Goal: Information Seeking & Learning: Learn about a topic

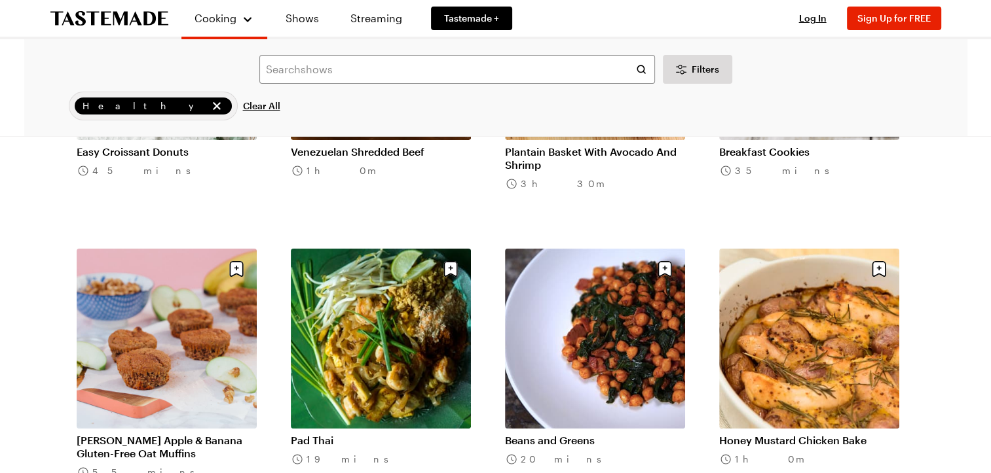
scroll to position [4934, 0]
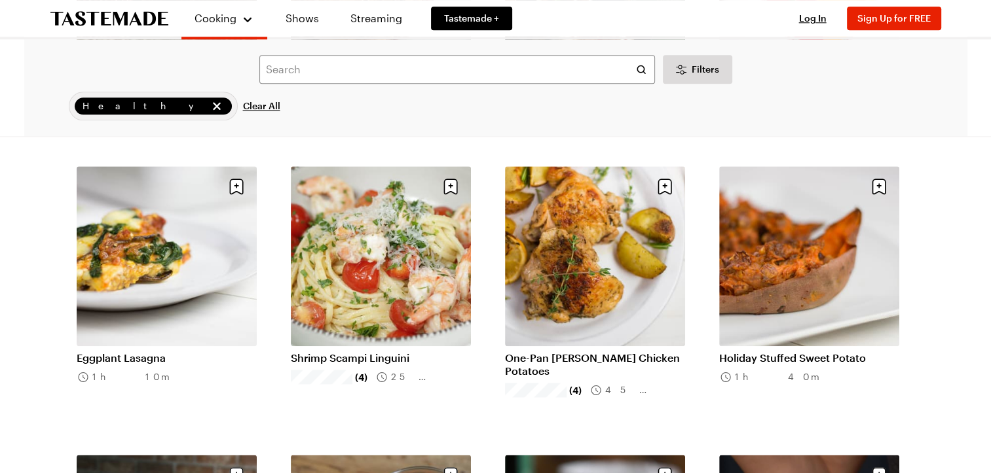
scroll to position [6459, 0]
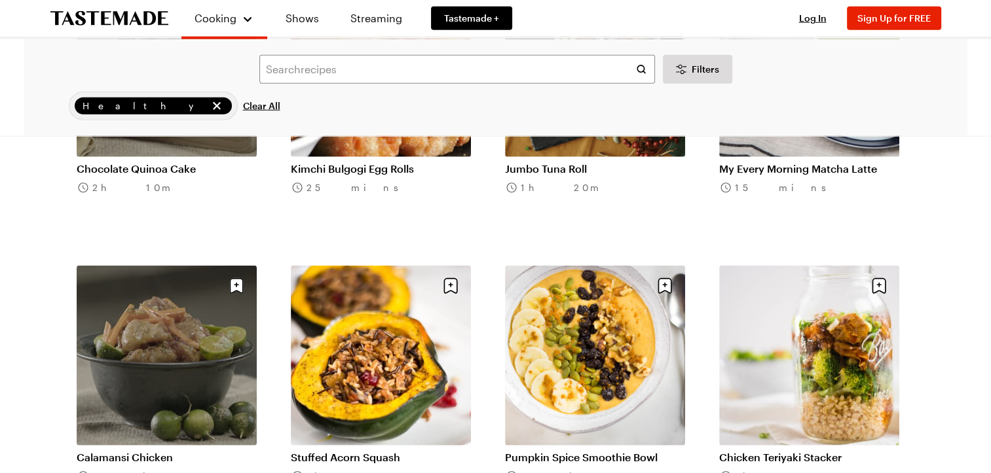
scroll to position [8382, 0]
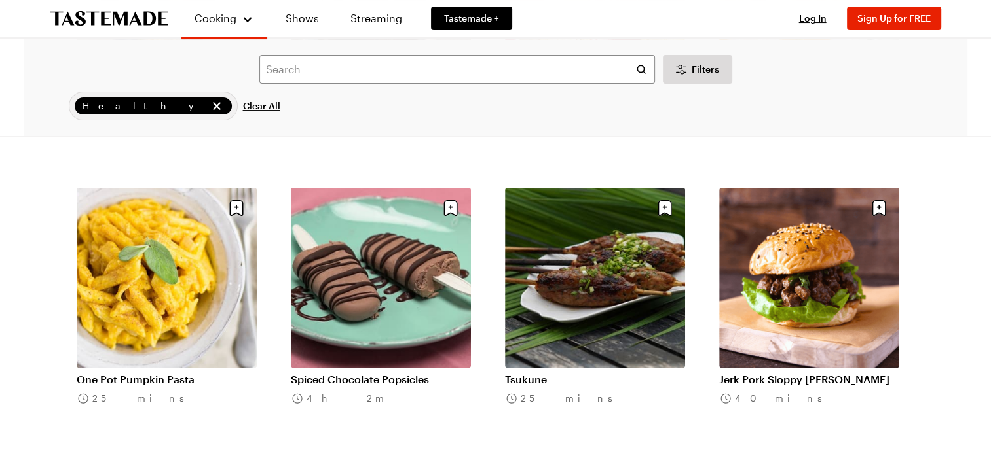
scroll to position [10192, 5]
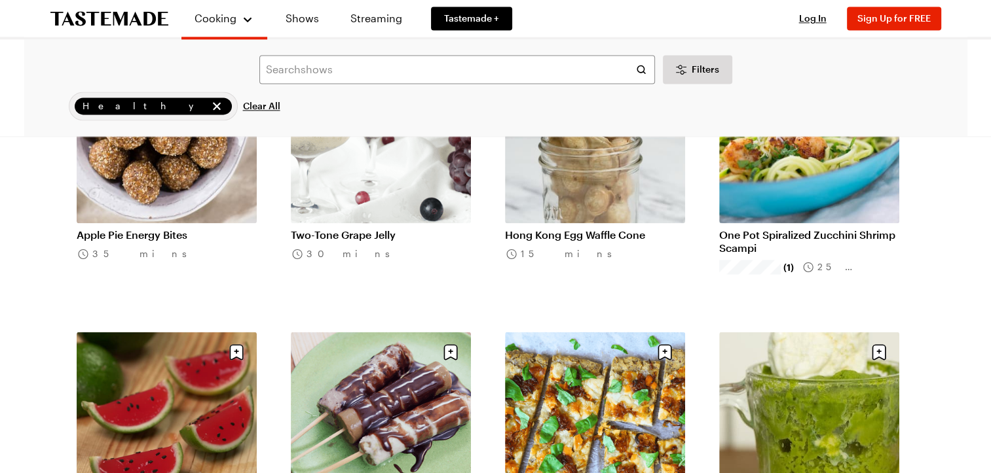
scroll to position [11822, 0]
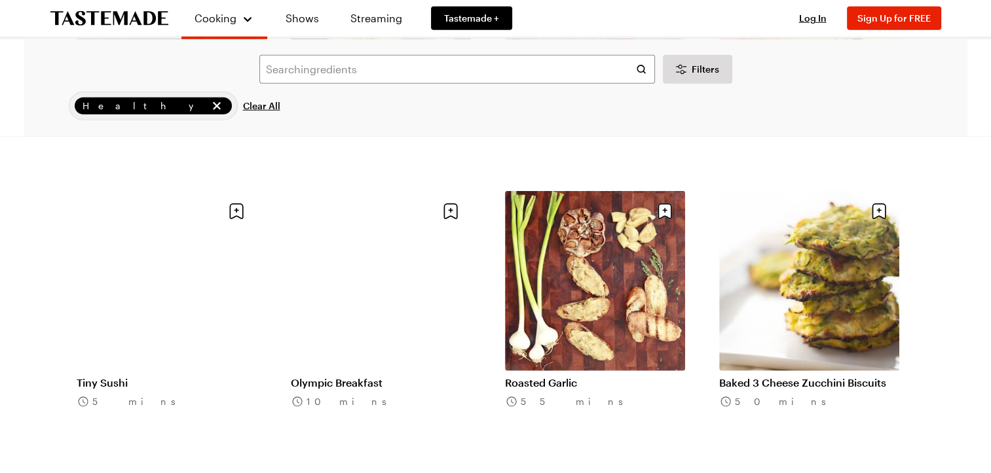
scroll to position [13659, 5]
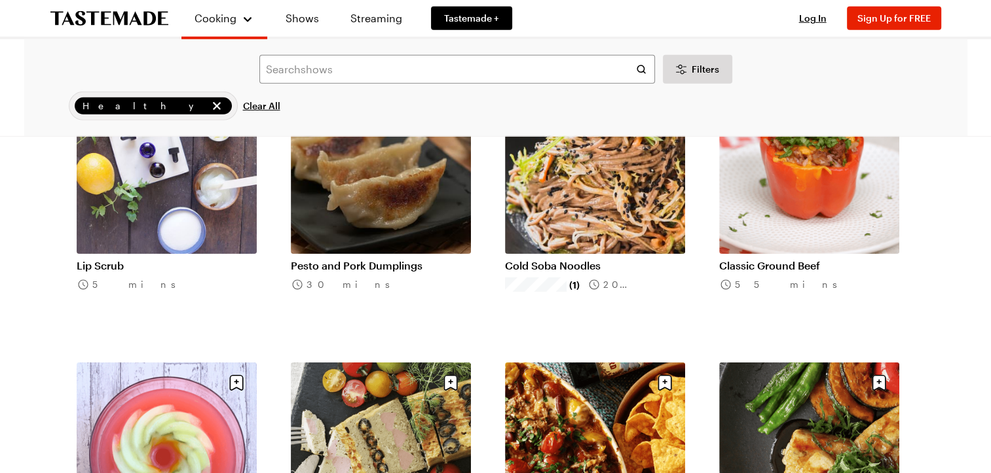
scroll to position [14066, 5]
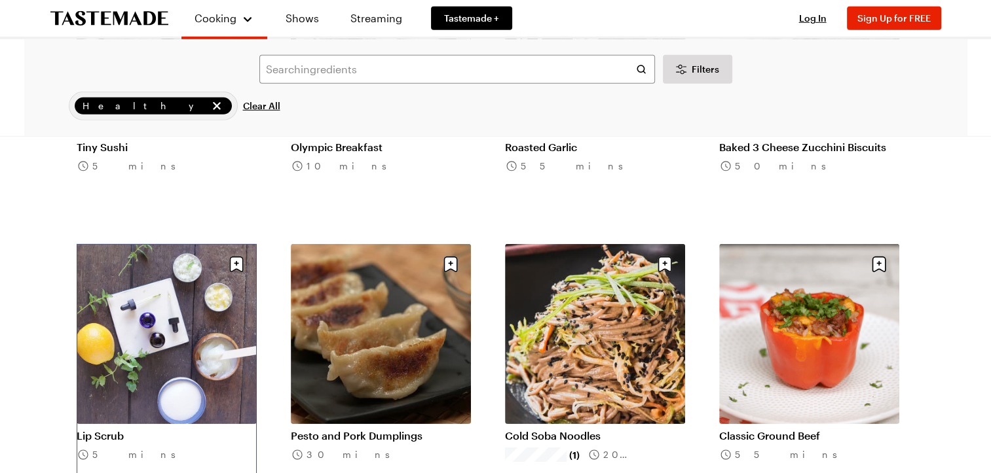
click at [162, 429] on link "Lip Scrub" at bounding box center [167, 435] width 180 height 13
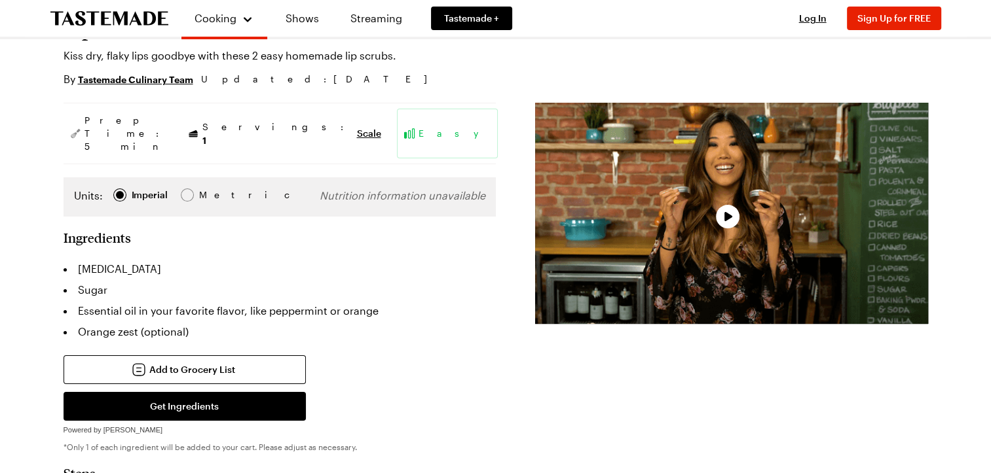
scroll to position [128, 0]
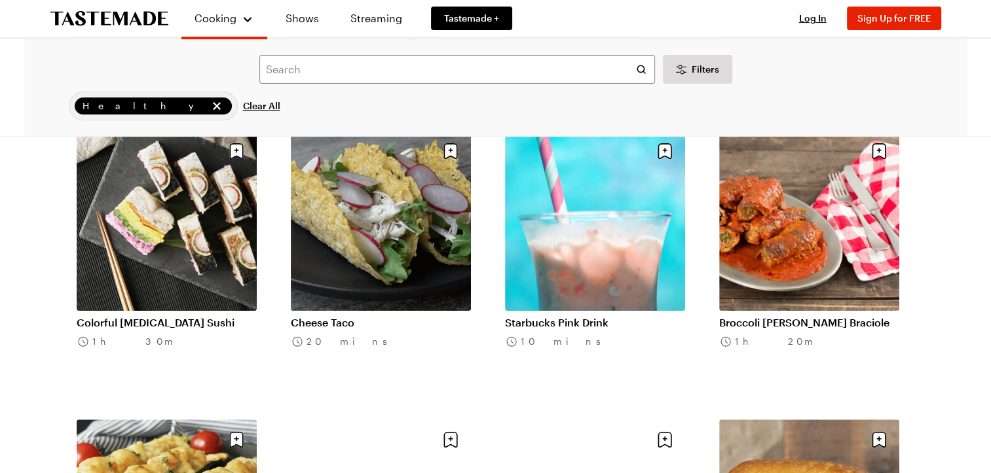
scroll to position [15171, 5]
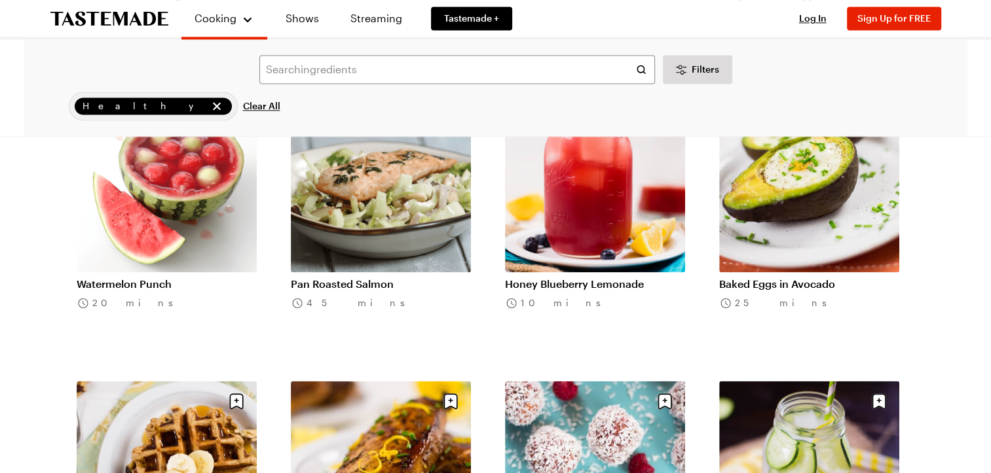
scroll to position [16934, 5]
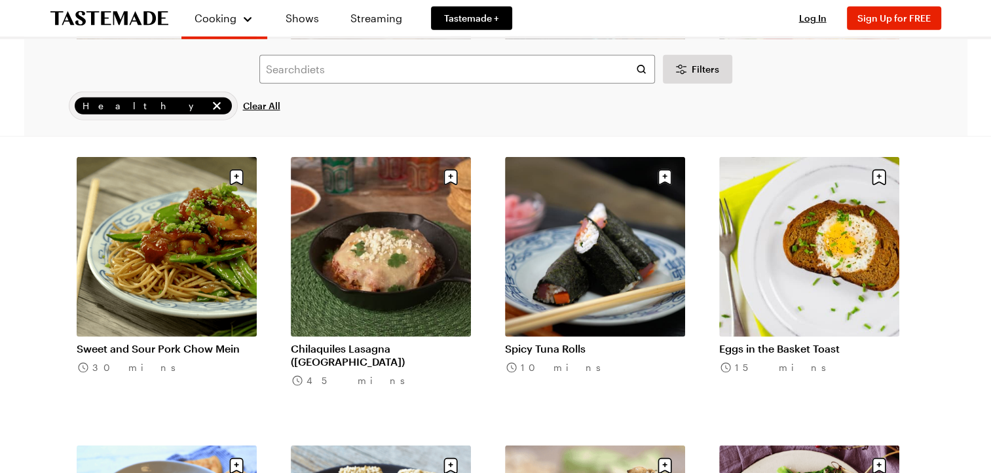
scroll to position [18595, 5]
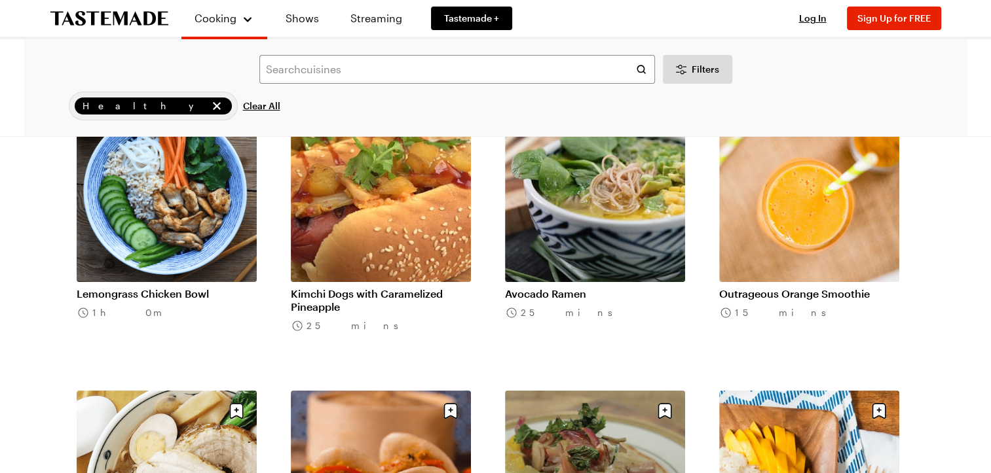
scroll to position [19805, 5]
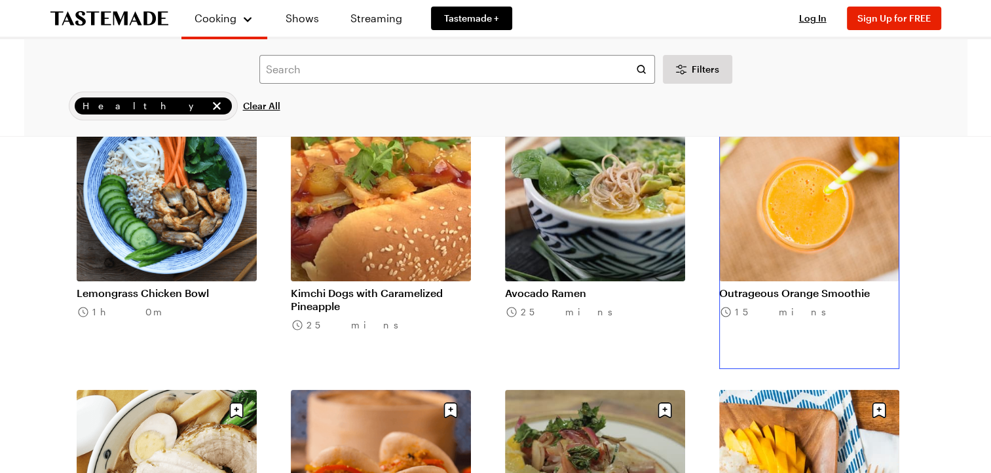
click at [804, 287] on link "Outrageous Orange Smoothie" at bounding box center [809, 293] width 180 height 13
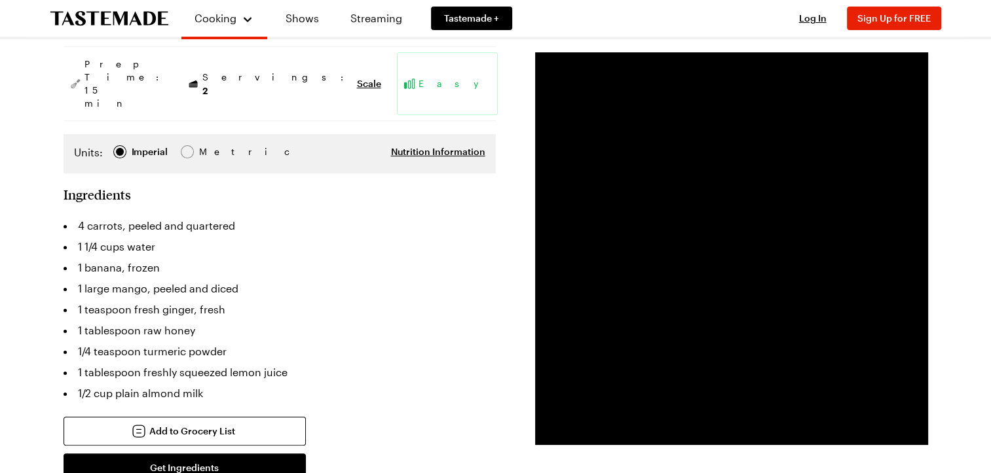
scroll to position [177, 0]
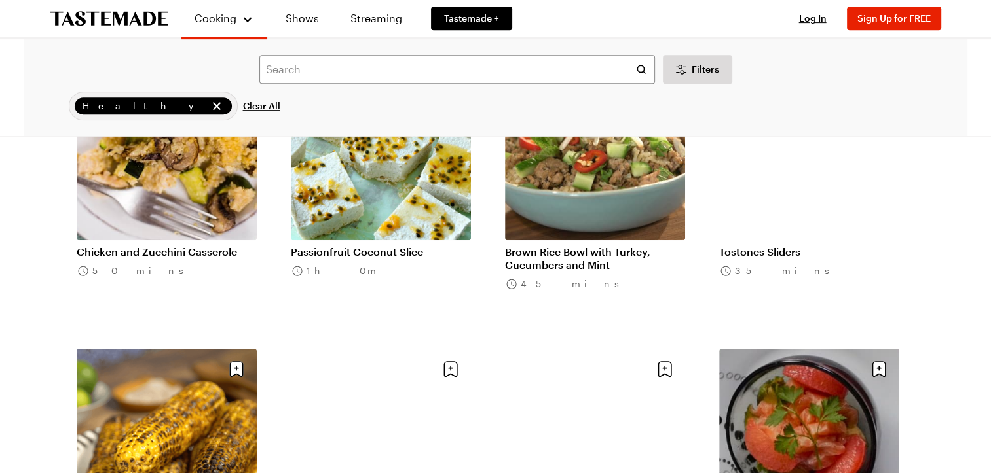
scroll to position [20427, 0]
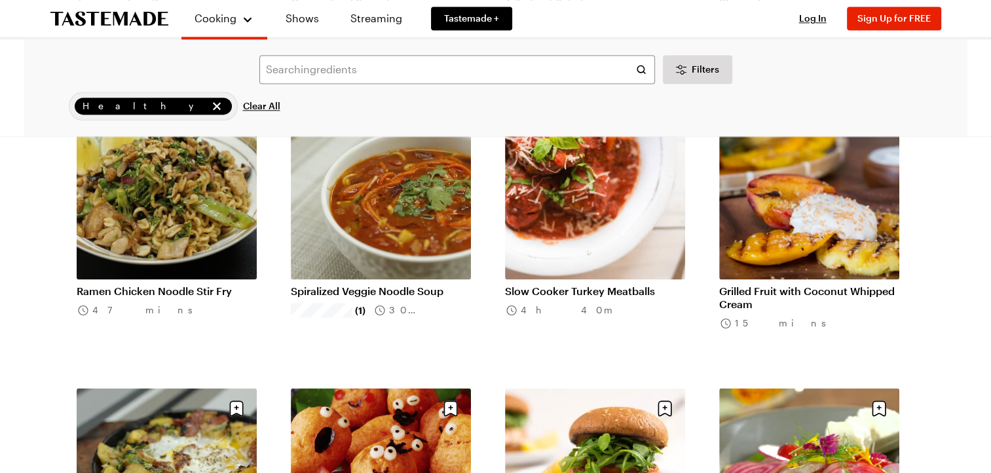
scroll to position [21830, 0]
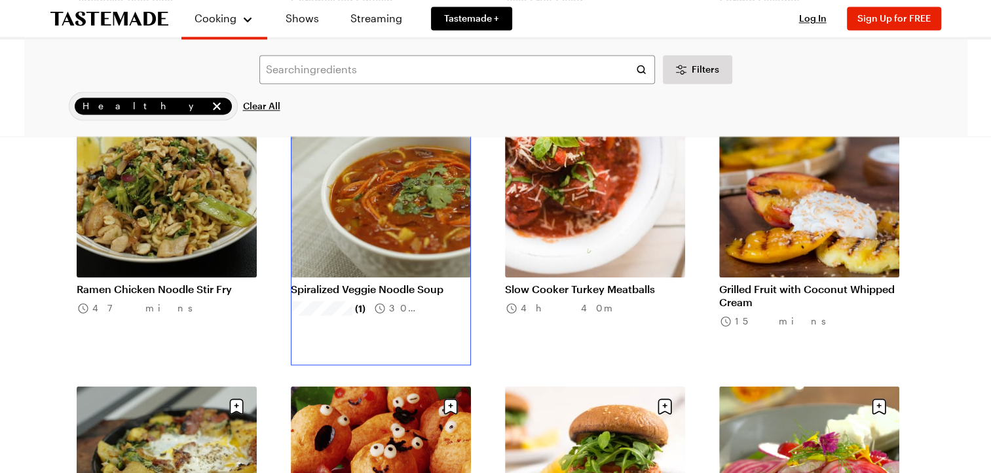
click at [367, 283] on link "Spiralized Veggie Noodle Soup" at bounding box center [381, 289] width 180 height 13
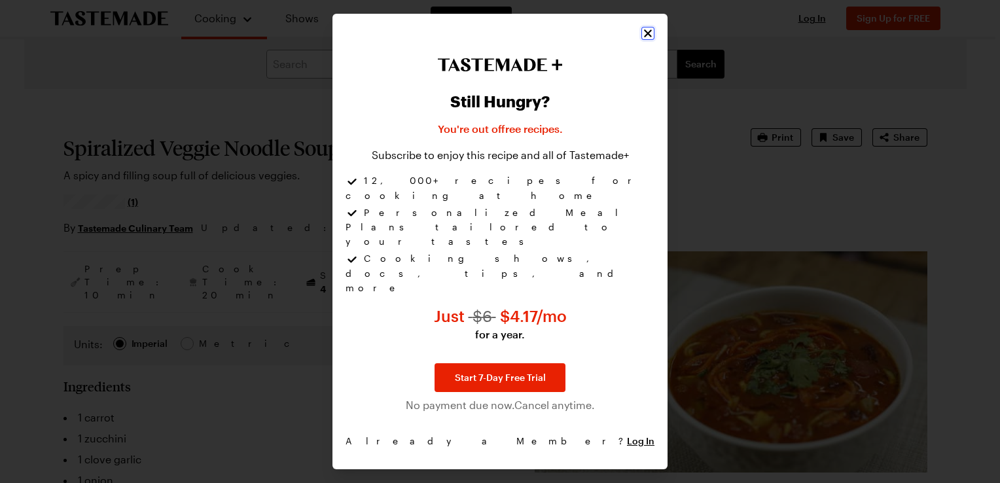
click at [646, 40] on icon "Close" at bounding box center [648, 33] width 13 height 13
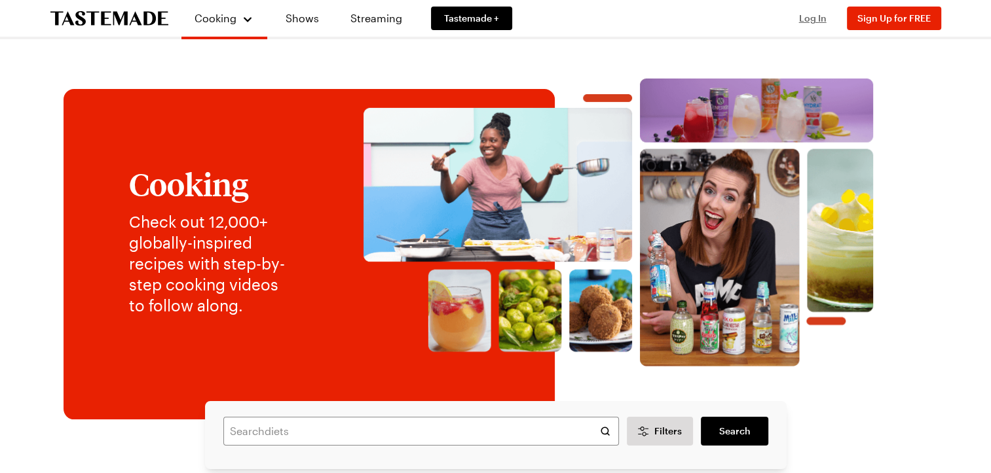
click at [809, 18] on span "Log In" at bounding box center [812, 17] width 27 height 11
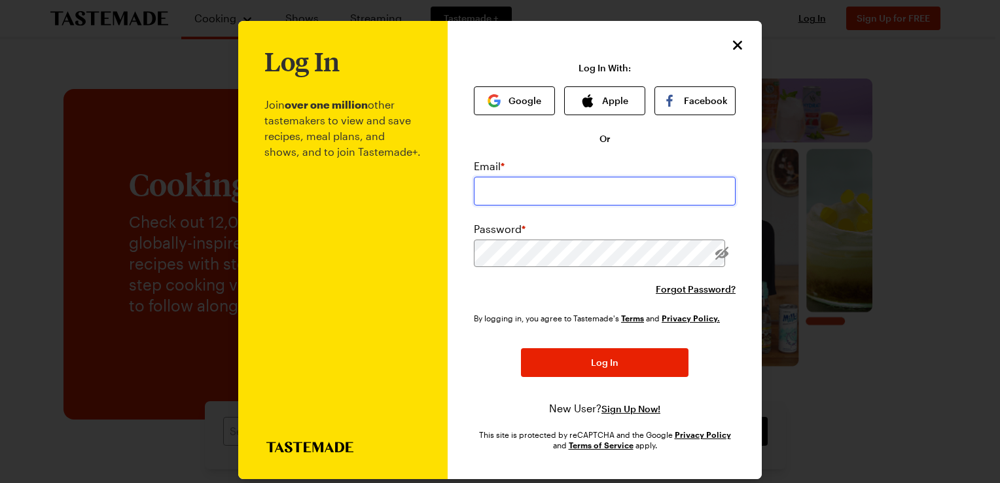
click at [501, 185] on input "email" at bounding box center [605, 191] width 262 height 29
type input "[EMAIL_ADDRESS][DOMAIN_NAME]"
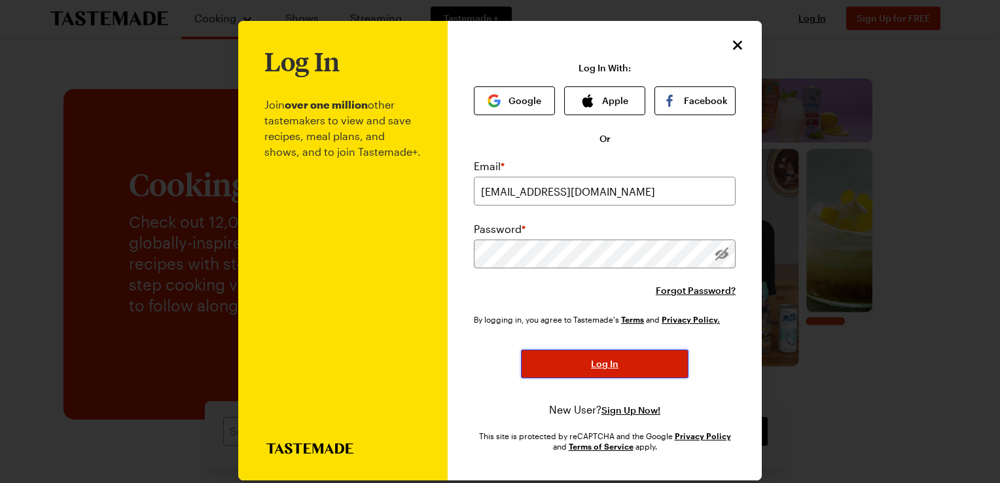
click at [576, 361] on button "Log In" at bounding box center [605, 364] width 168 height 29
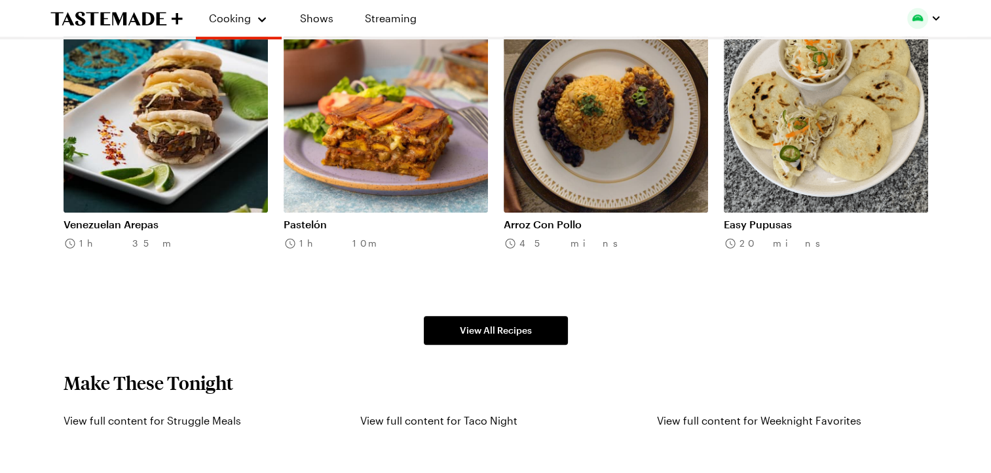
scroll to position [977, 5]
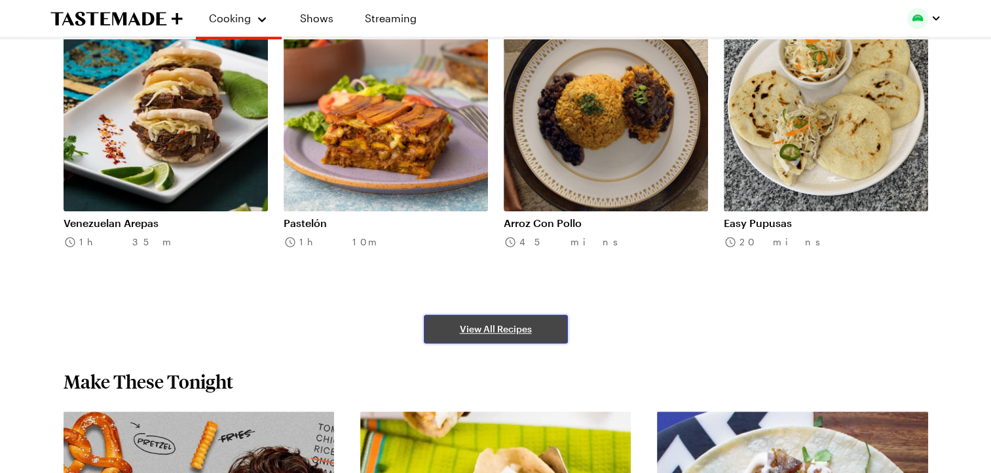
click at [490, 327] on span "View All Recipes" at bounding box center [496, 329] width 72 height 13
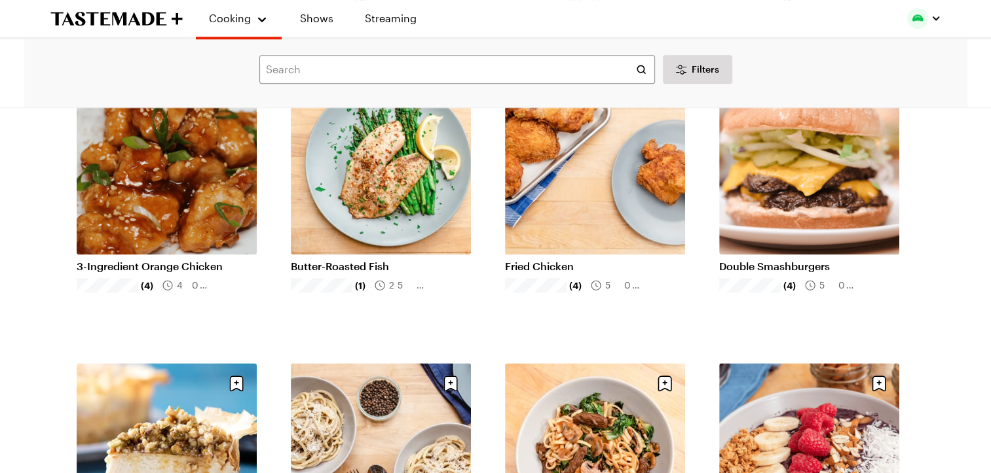
scroll to position [1281, 0]
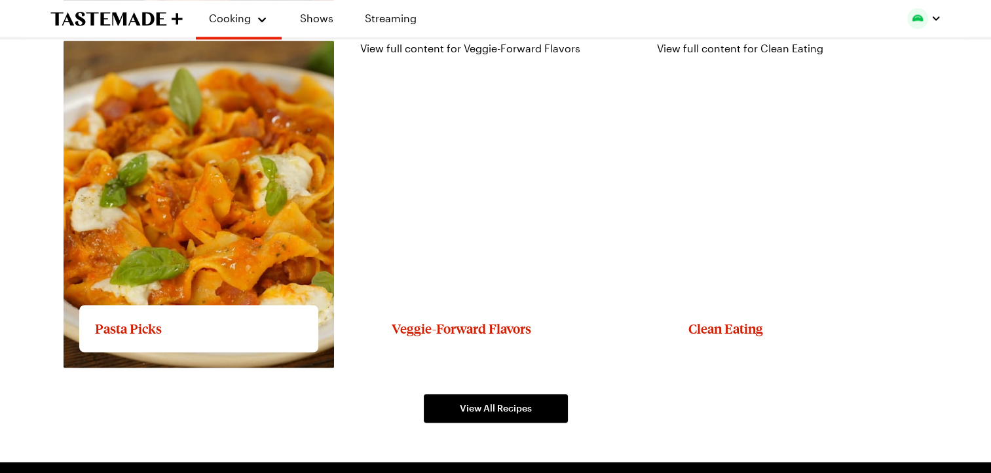
scroll to position [2058, 5]
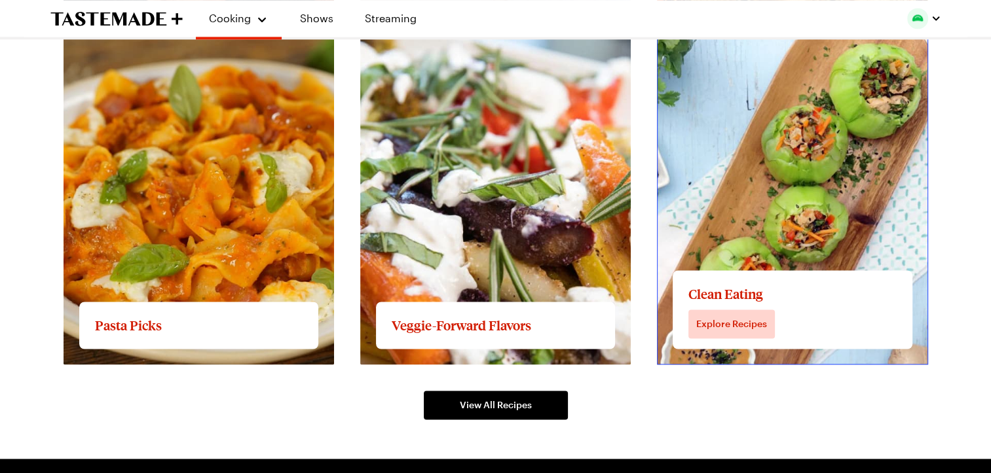
click at [752, 51] on link "View full content for Clean Eating" at bounding box center [740, 45] width 166 height 12
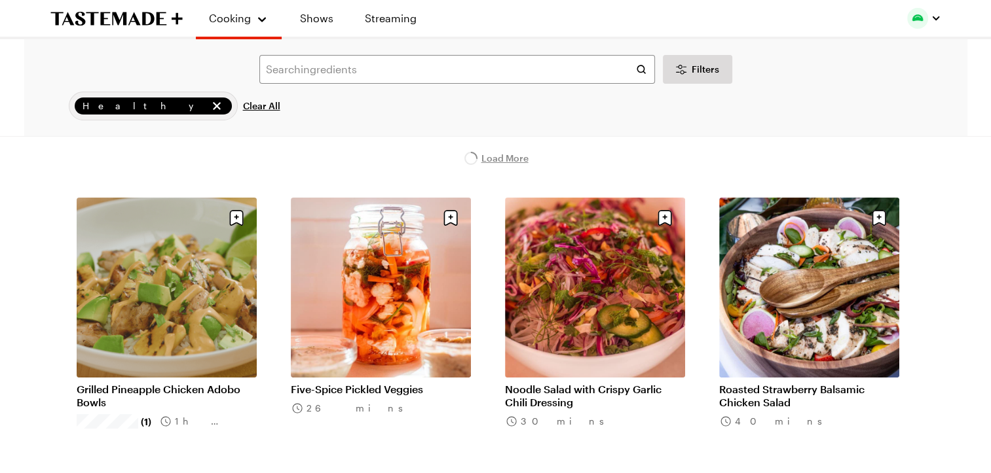
scroll to position [71, 0]
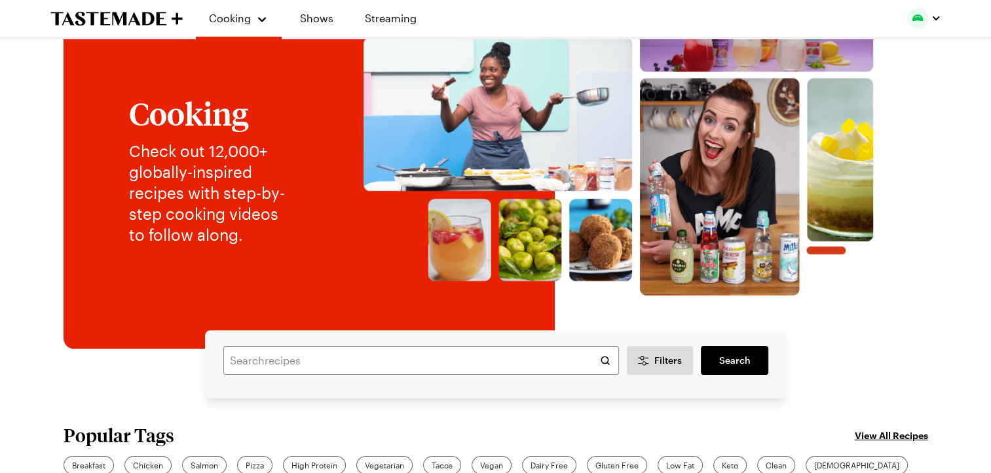
scroll to position [2058, 5]
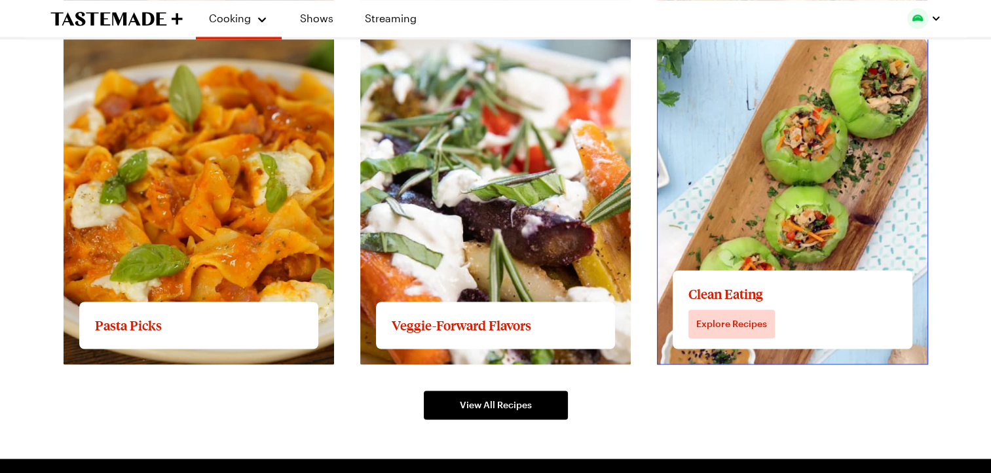
click at [735, 51] on link "View full content for Clean Eating" at bounding box center [740, 45] width 166 height 12
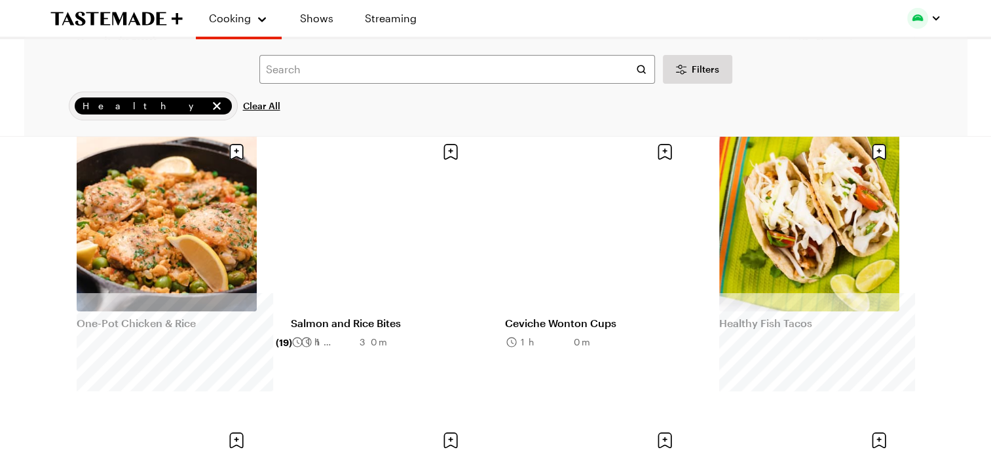
scroll to position [141, 0]
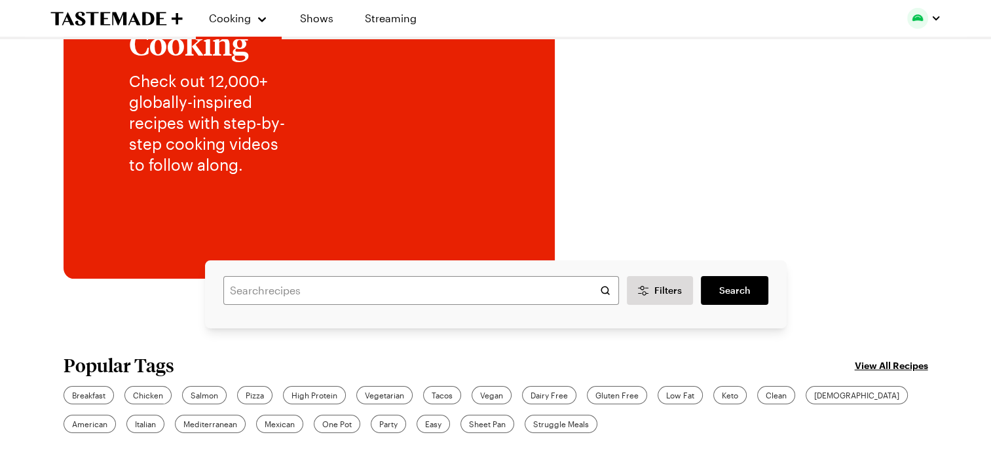
scroll to position [2058, 5]
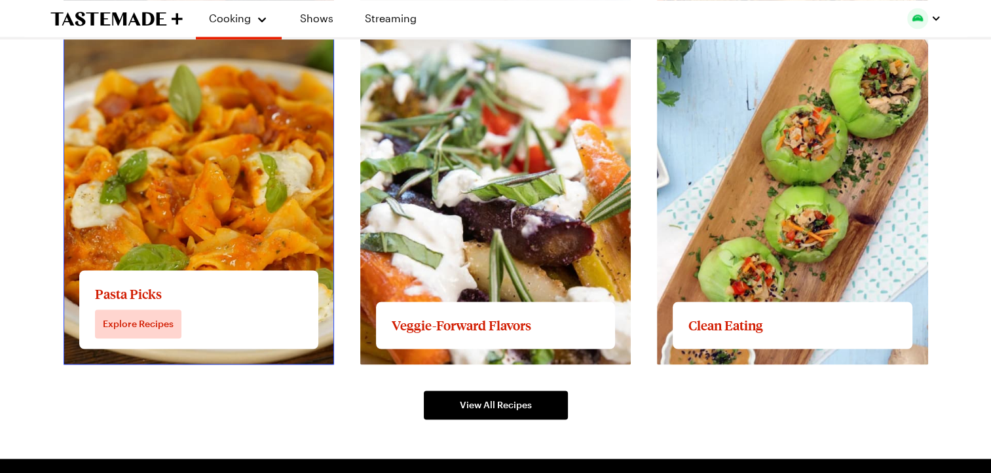
click at [145, 51] on link "View full content for Pasta Picks" at bounding box center [143, 45] width 158 height 12
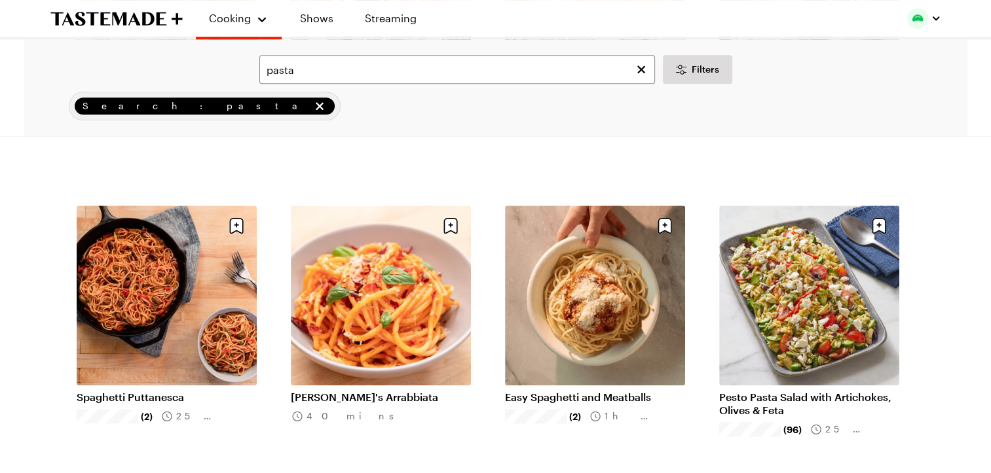
scroll to position [1468, 0]
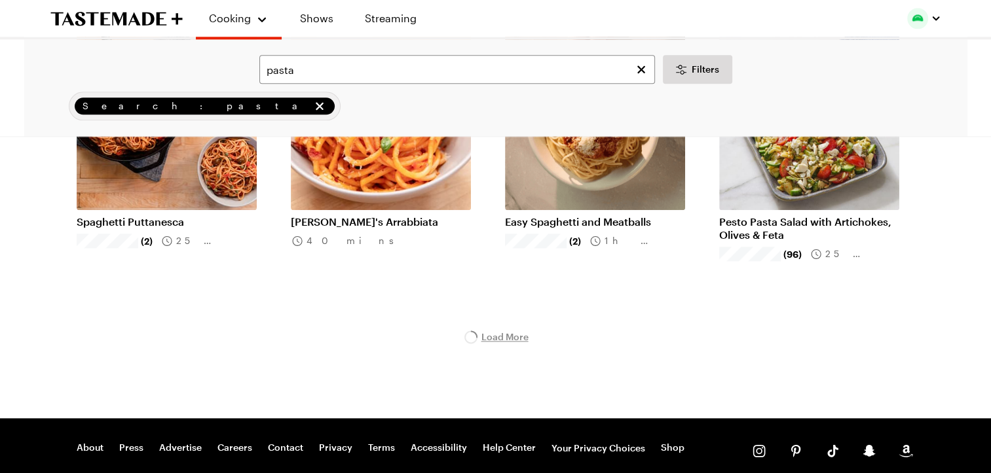
scroll to position [1715, 0]
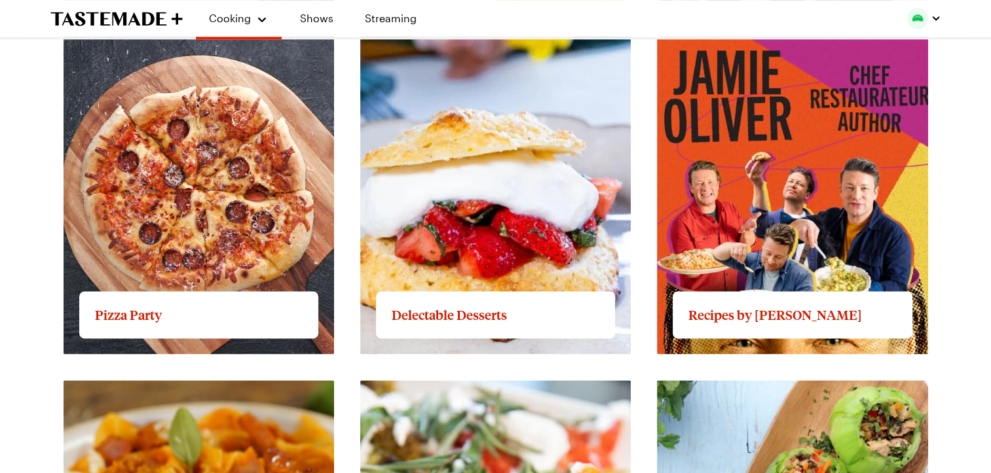
scroll to position [2058, 5]
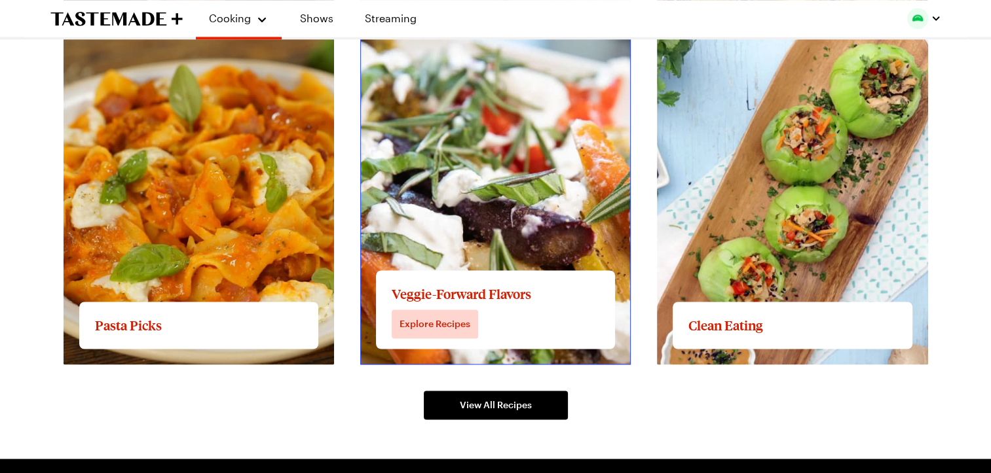
click at [463, 51] on link "View full content for Veggie-Forward Flavors" at bounding box center [470, 45] width 220 height 12
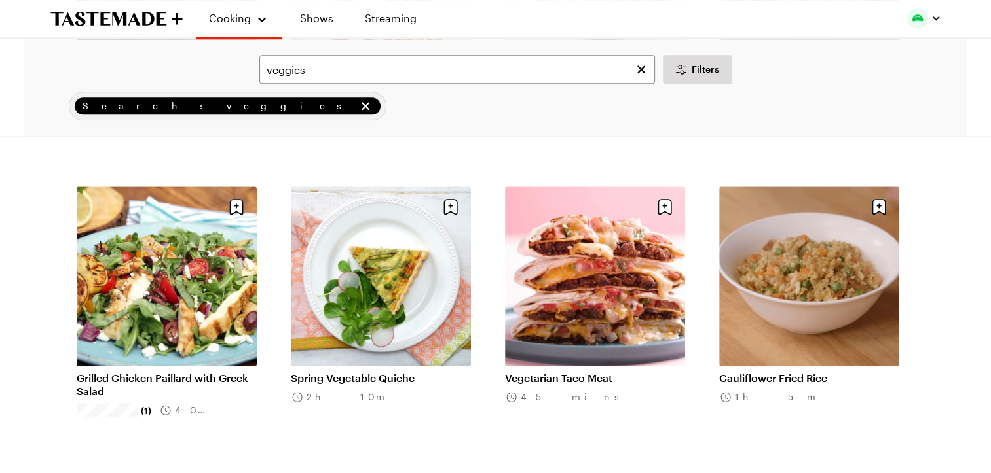
scroll to position [1199, 0]
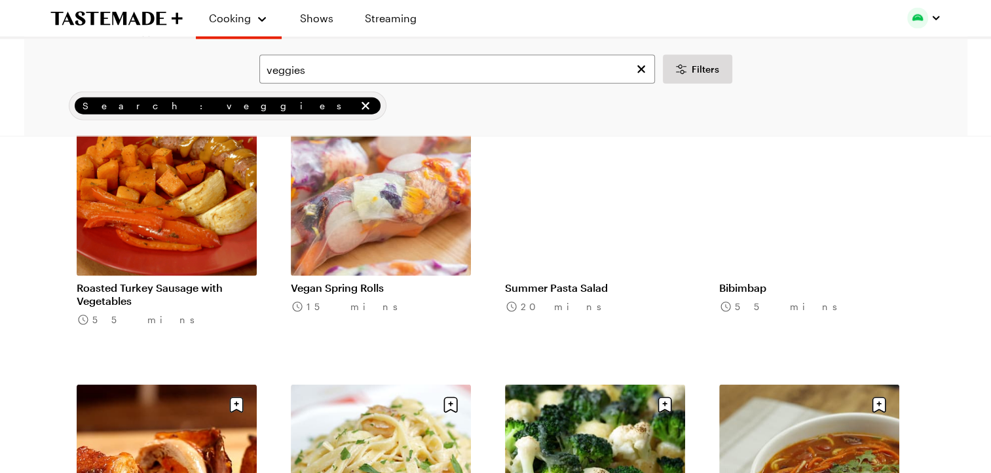
scroll to position [3021, 0]
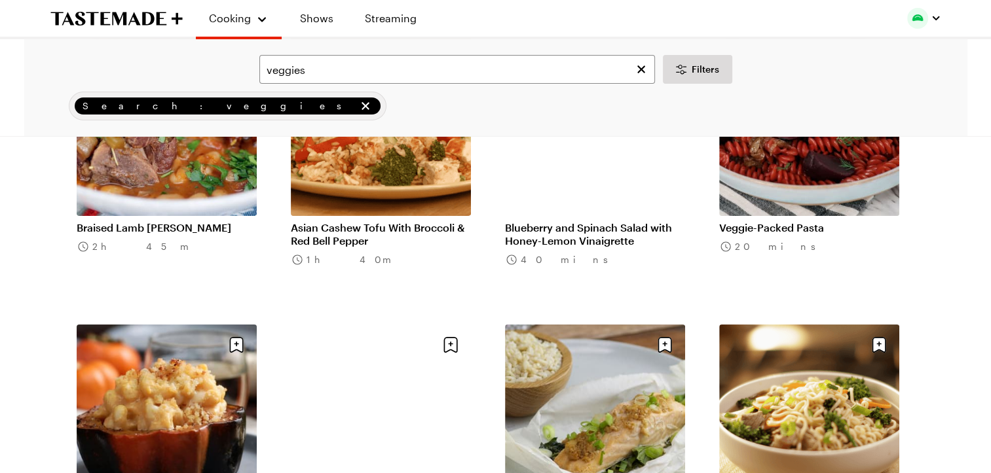
scroll to position [4855, 0]
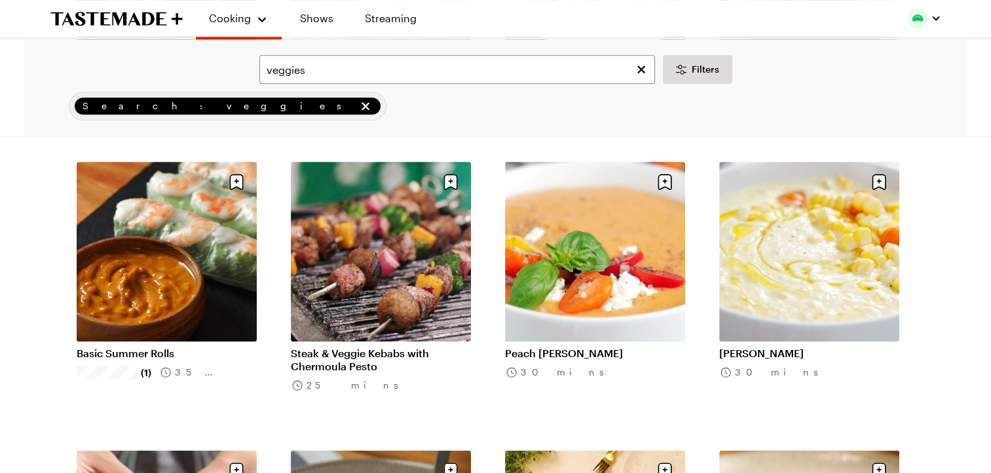
scroll to position [6420, 0]
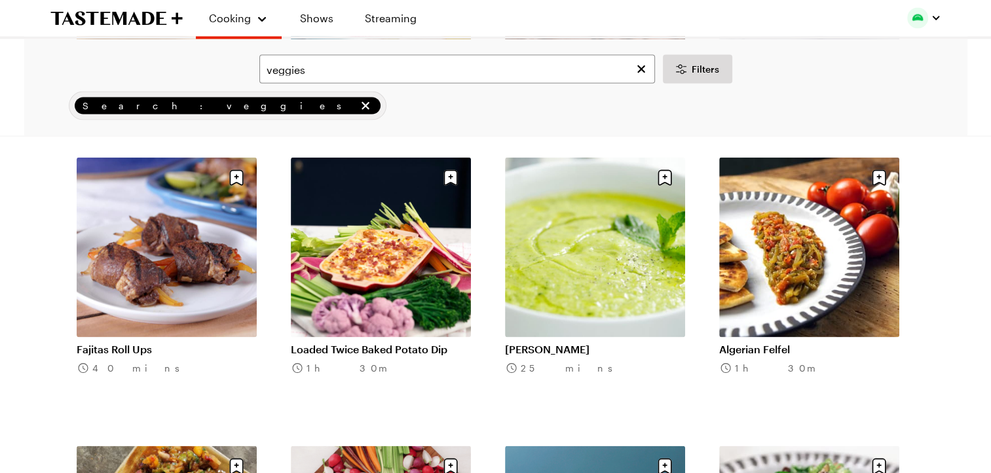
scroll to position [7578, 0]
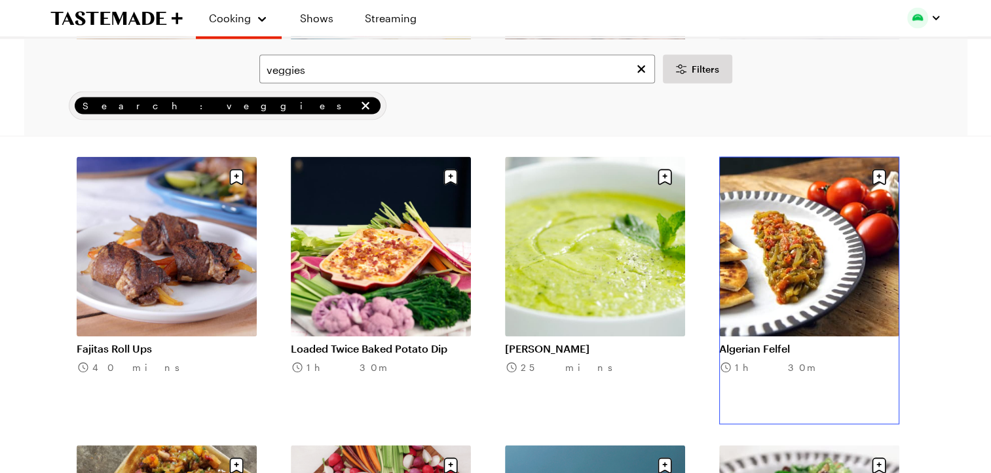
click at [768, 342] on link "Algerian Felfel" at bounding box center [809, 348] width 180 height 13
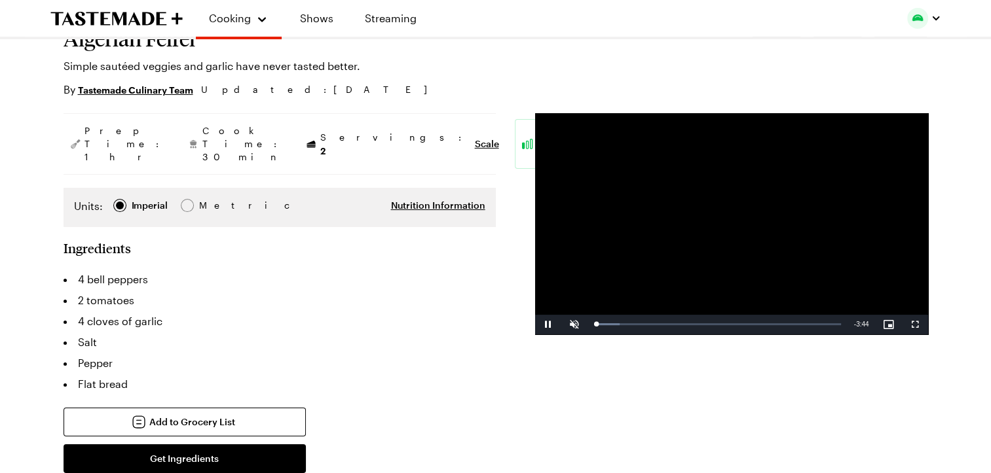
scroll to position [110, 0]
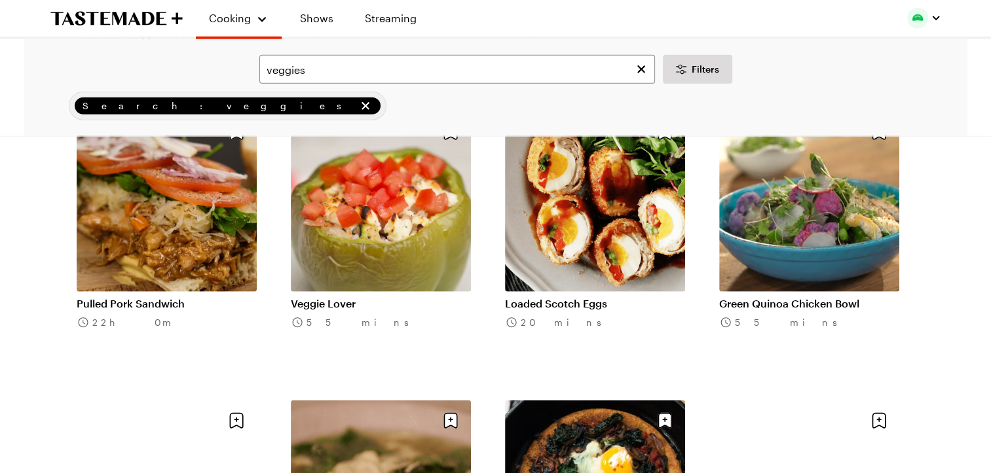
scroll to position [8301, 0]
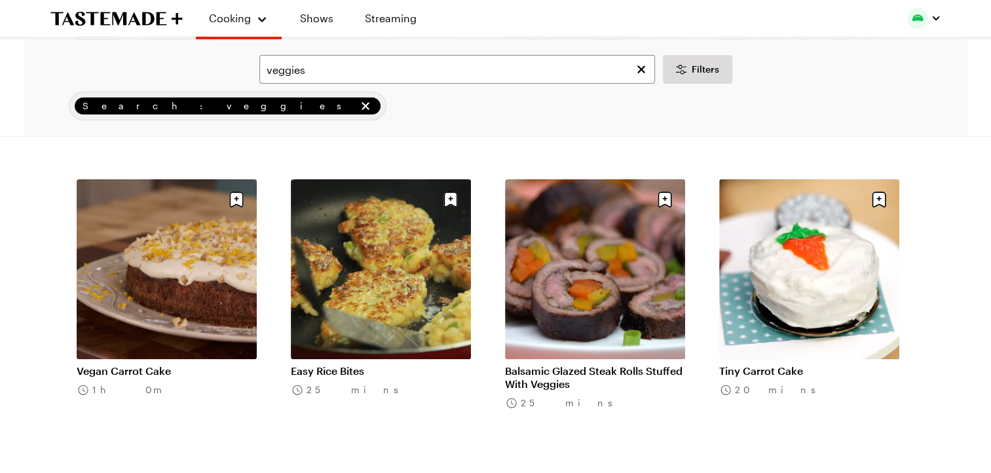
scroll to position [10200, 0]
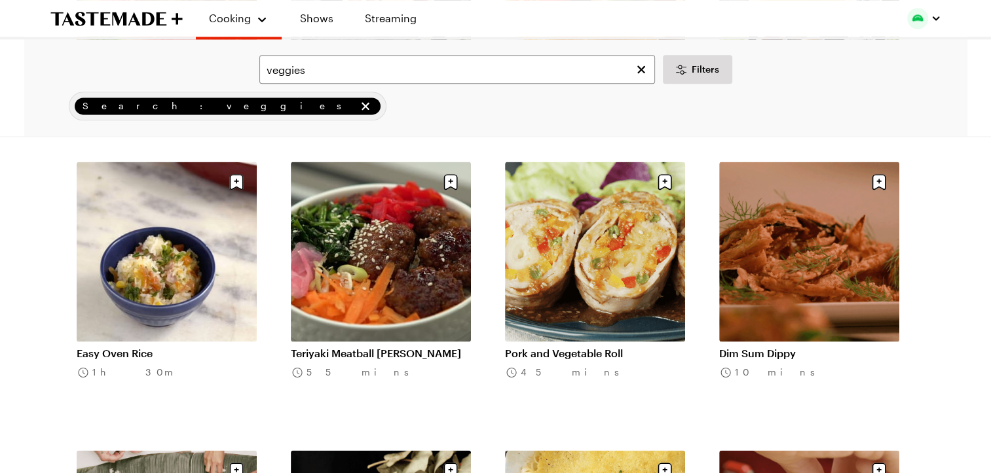
scroll to position [11661, 0]
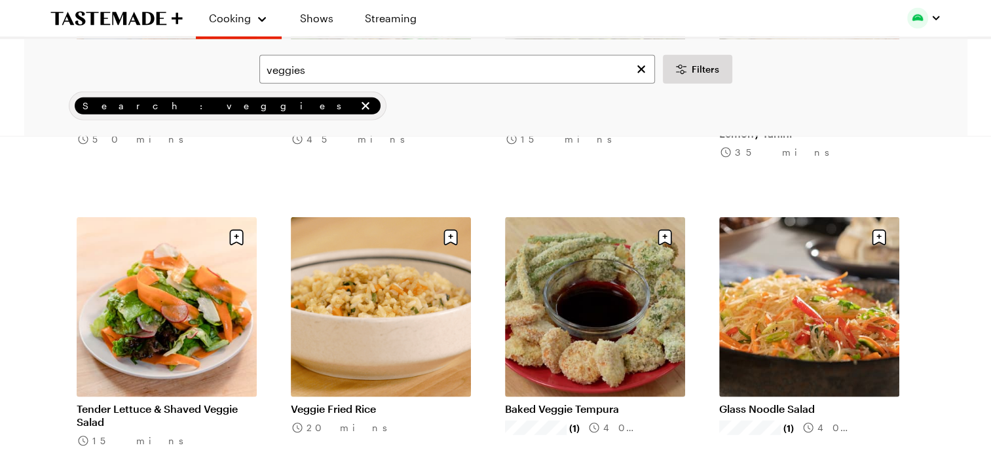
scroll to position [13347, 5]
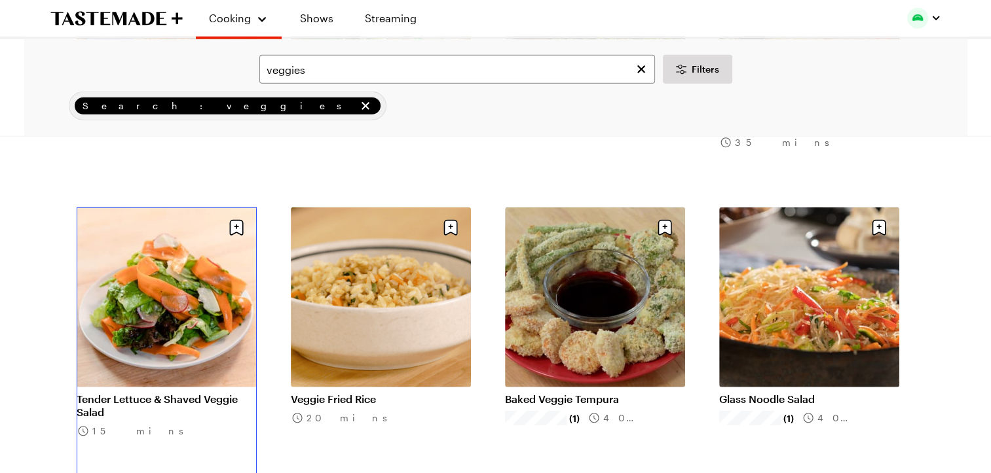
click at [173, 393] on link "Tender Lettuce & Shaved Veggie Salad" at bounding box center [167, 406] width 180 height 26
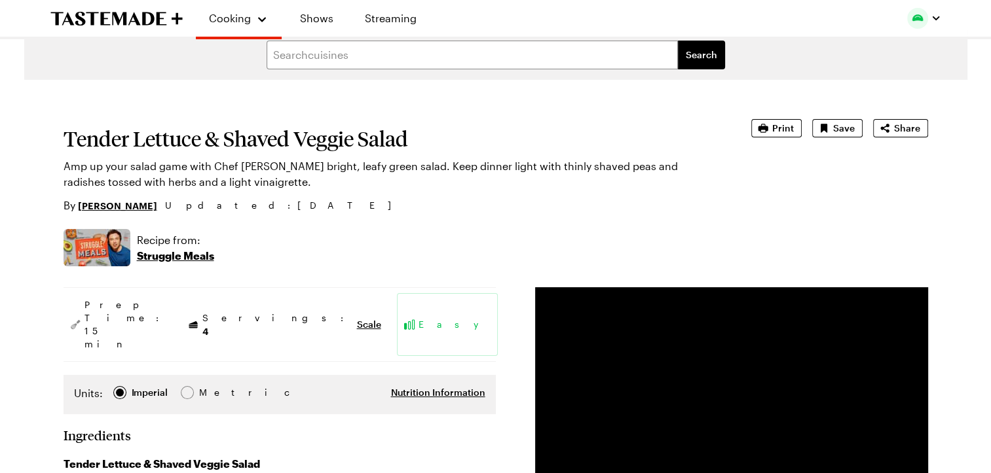
type textarea "x"
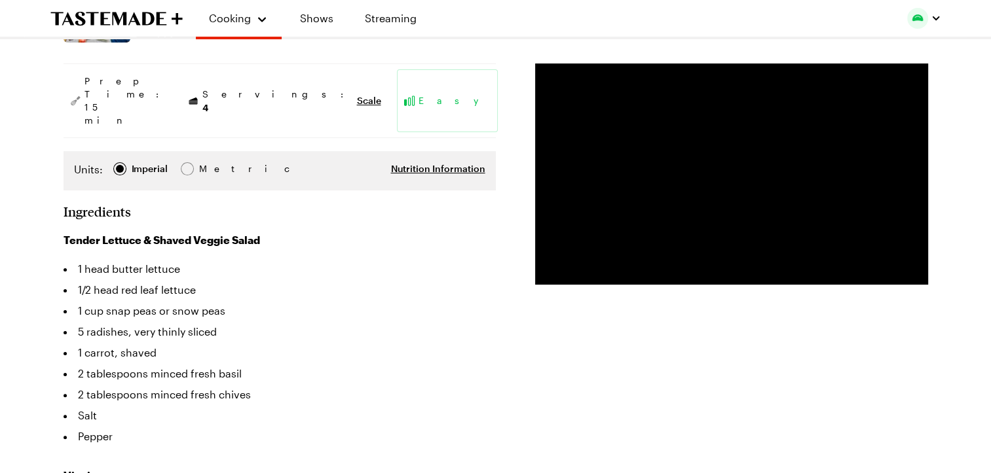
scroll to position [235, 0]
